Goal: Check status: Verify the current state of an ongoing process or item

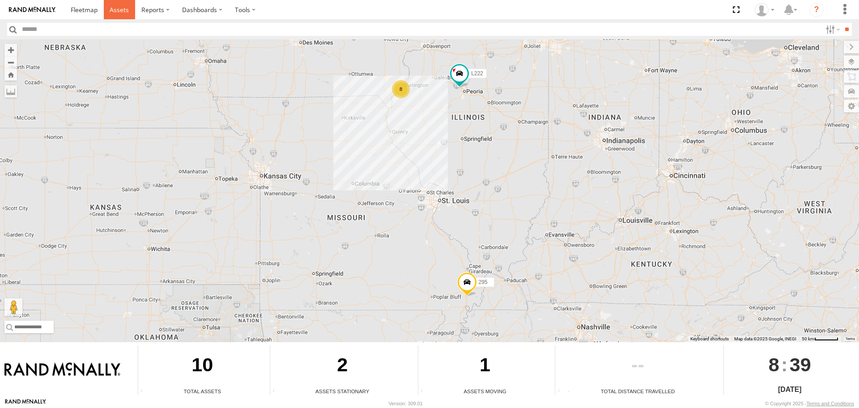
click at [127, 7] on span at bounding box center [119, 9] width 19 height 8
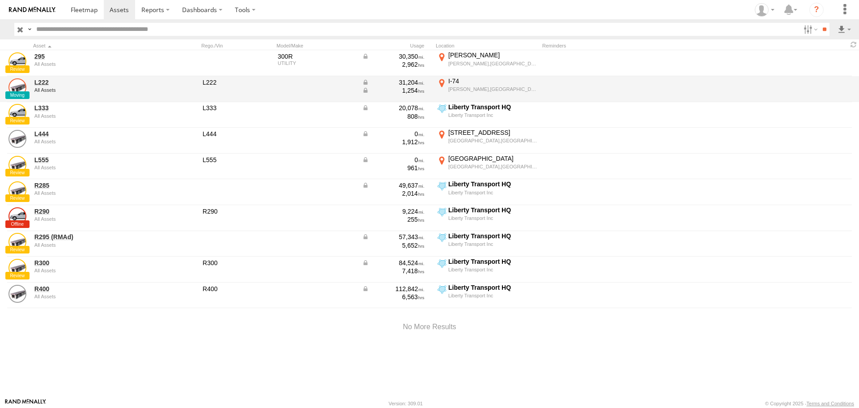
click at [16, 90] on link at bounding box center [17, 87] width 18 height 18
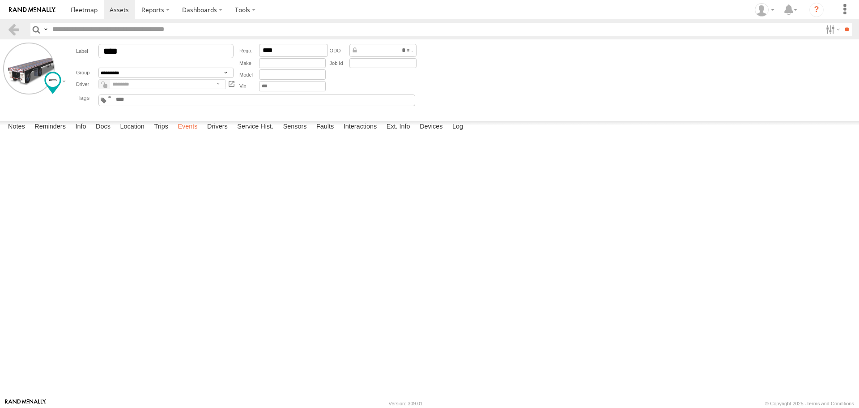
click at [187, 133] on label "Events" at bounding box center [187, 127] width 29 height 13
click at [131, 133] on label "Location" at bounding box center [132, 127] width 34 height 13
click at [0, 0] on span at bounding box center [0, 0] width 0 height 0
